Goal: Transaction & Acquisition: Download file/media

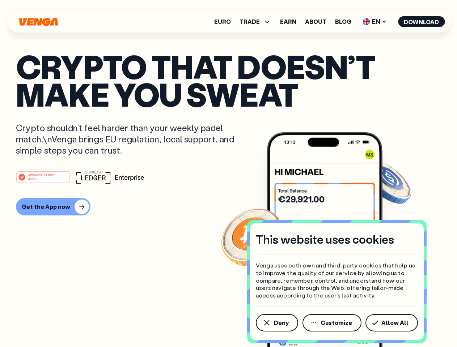
click at [228, 174] on div "#1 PRODUCT OF THE MONTH Web3" at bounding box center [228, 177] width 425 height 13
click at [276, 323] on span "Deny" at bounding box center [281, 323] width 15 height 6
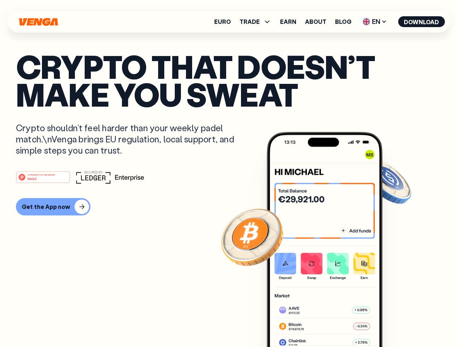
click at [332, 323] on img at bounding box center [325, 253] width 116 height 242
click at [393, 323] on article "Crypto that doesn’t make you sweat Crypto shouldn’t feel harder than your weekl…" at bounding box center [228, 187] width 425 height 271
click at [258, 22] on span "TRADE" at bounding box center [249, 22] width 20 height 6
click at [375, 22] on span "EN" at bounding box center [374, 22] width 29 height 12
click at [421, 22] on button "Download" at bounding box center [421, 21] width 47 height 11
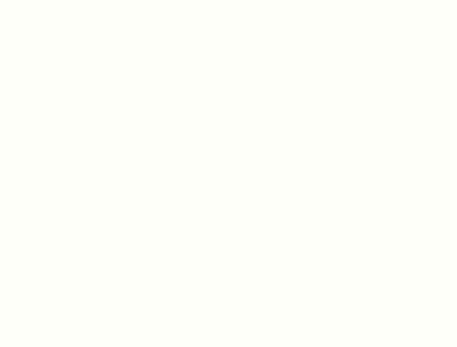
click at [228, 0] on html "This website uses cookies Venga uses both own and third-party cookies that help…" at bounding box center [228, 0] width 457 height 0
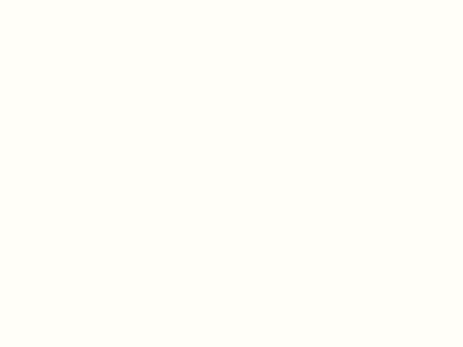
click at [52, 0] on html "This website uses cookies Venga uses both own and third-party cookies that help…" at bounding box center [231, 0] width 463 height 0
click at [44, 0] on html "This website uses cookies Venga uses both own and third-party cookies that help…" at bounding box center [231, 0] width 463 height 0
